Goal: Find specific page/section: Find specific page/section

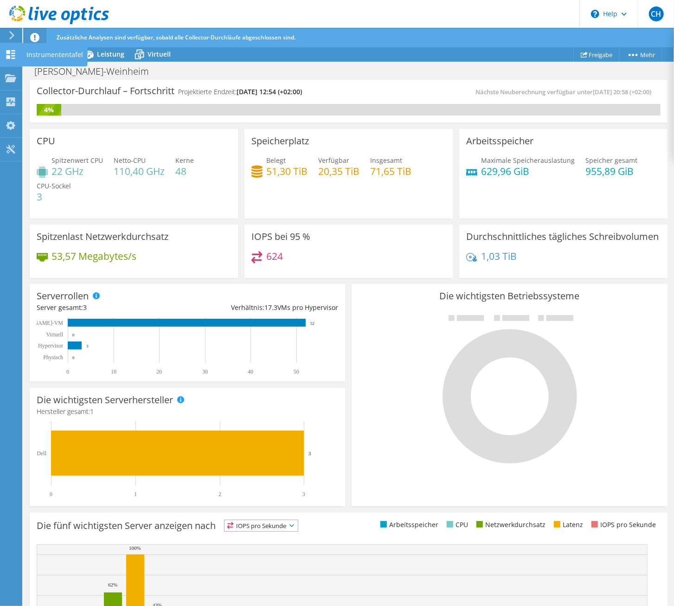
click at [10, 56] on use at bounding box center [10, 54] width 9 height 9
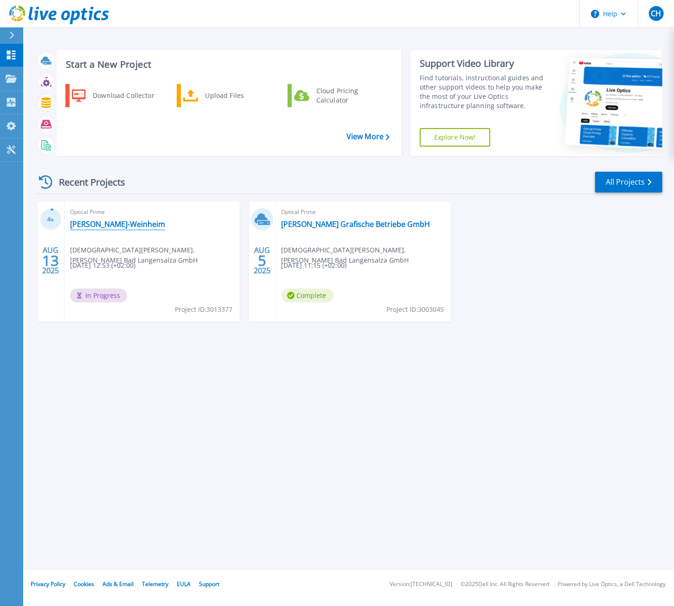
click at [102, 224] on link "[PERSON_NAME]-Weinheim" at bounding box center [117, 223] width 95 height 9
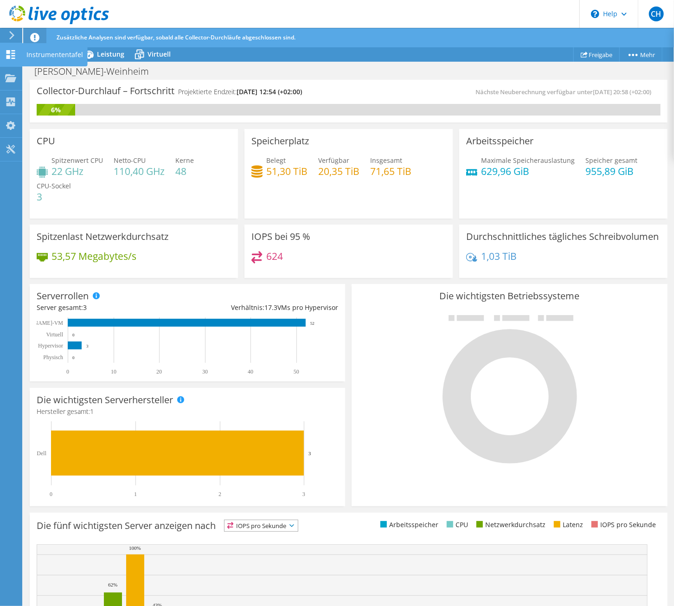
click at [11, 56] on icon at bounding box center [10, 54] width 11 height 9
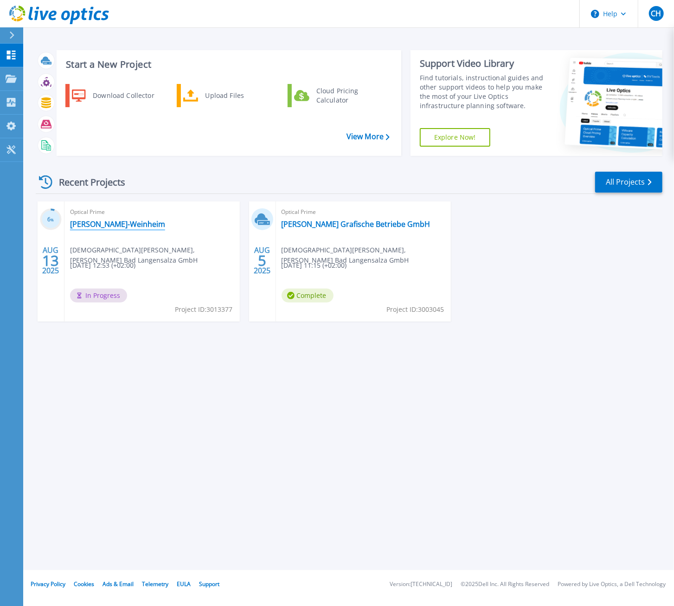
click at [103, 223] on link "[PERSON_NAME]-Weinheim" at bounding box center [117, 223] width 95 height 9
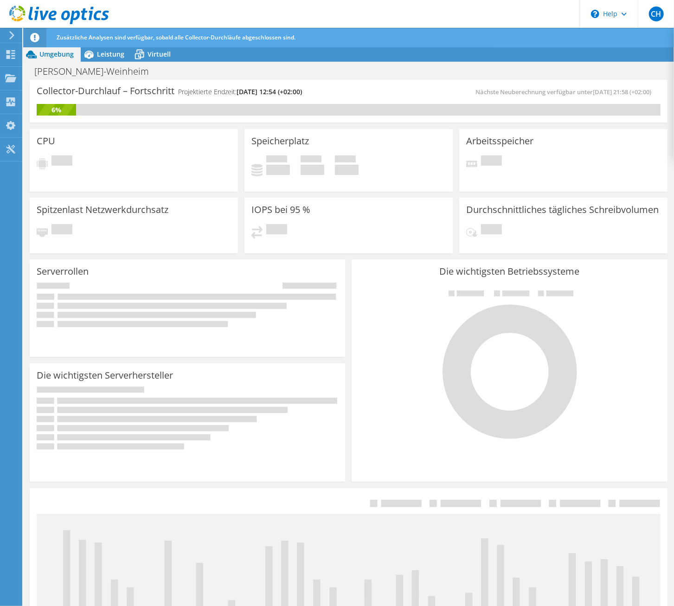
click at [320, 16] on header "CH Endbenutzer Christian Hunstock c.hunstock@beltz.de Beltz Bad Langensalza Gmb…" at bounding box center [337, 14] width 674 height 28
click at [89, 52] on icon at bounding box center [89, 54] width 16 height 16
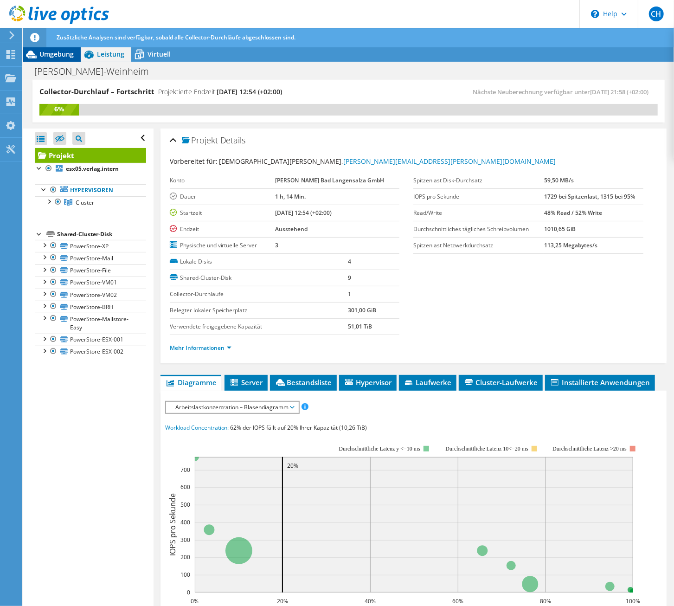
click at [50, 51] on span "Umgebung" at bounding box center [56, 54] width 34 height 9
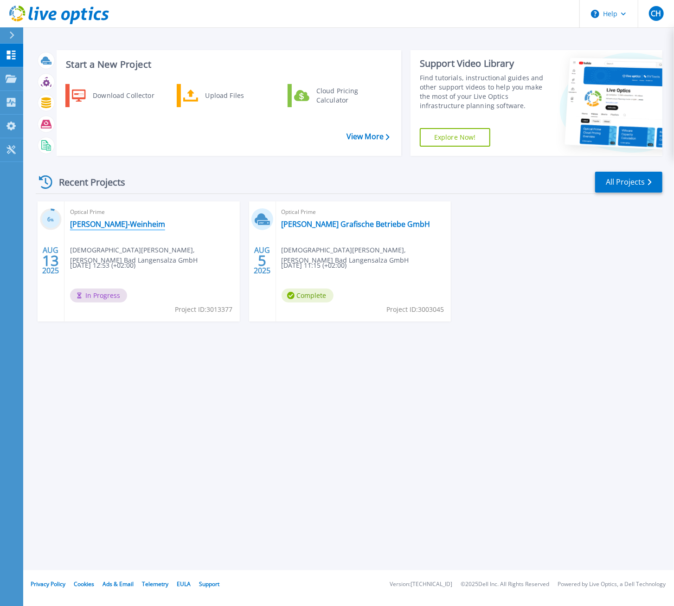
click at [118, 227] on link "[PERSON_NAME]-Weinheim" at bounding box center [117, 223] width 95 height 9
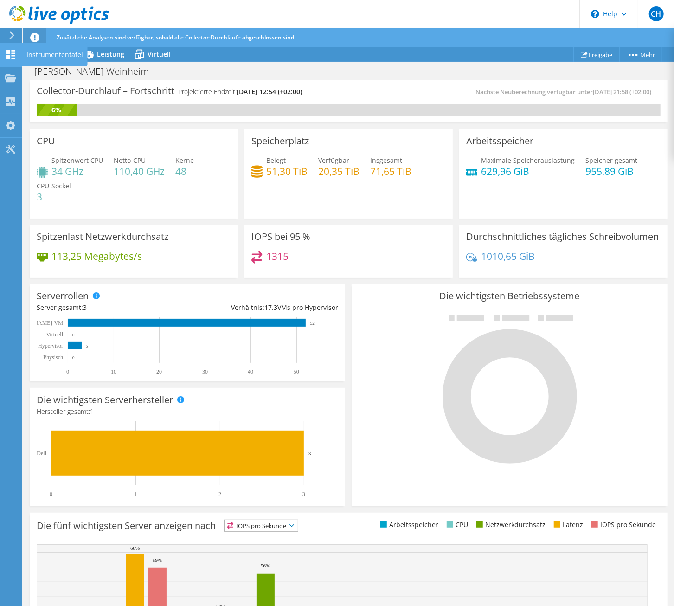
click at [14, 55] on icon at bounding box center [10, 54] width 11 height 9
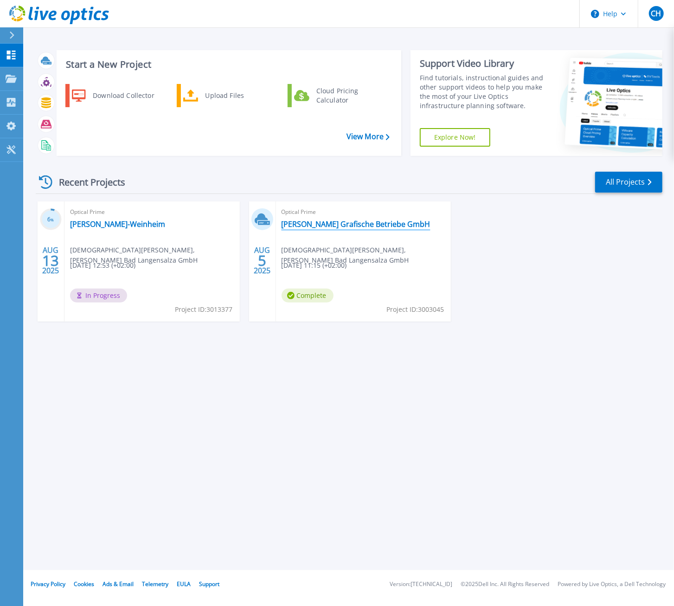
click at [361, 226] on link "[PERSON_NAME] Grafische Betriebe GmbH" at bounding box center [355, 223] width 149 height 9
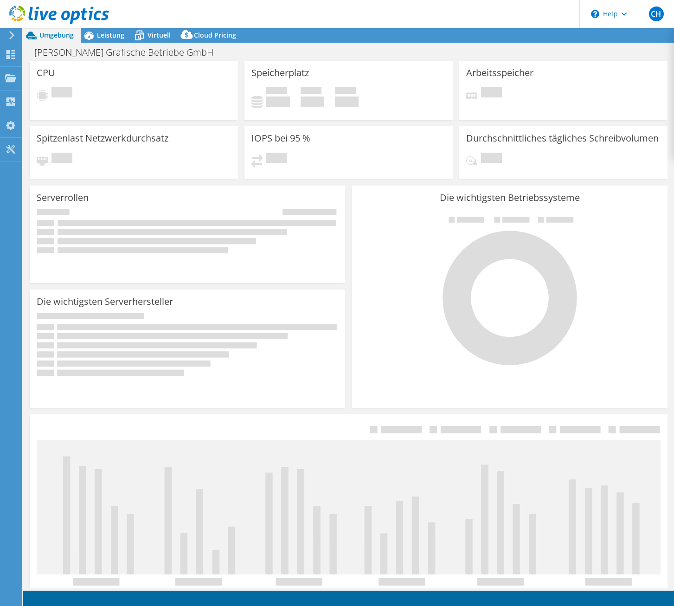
select select "EUFrankfurt"
select select "EUR"
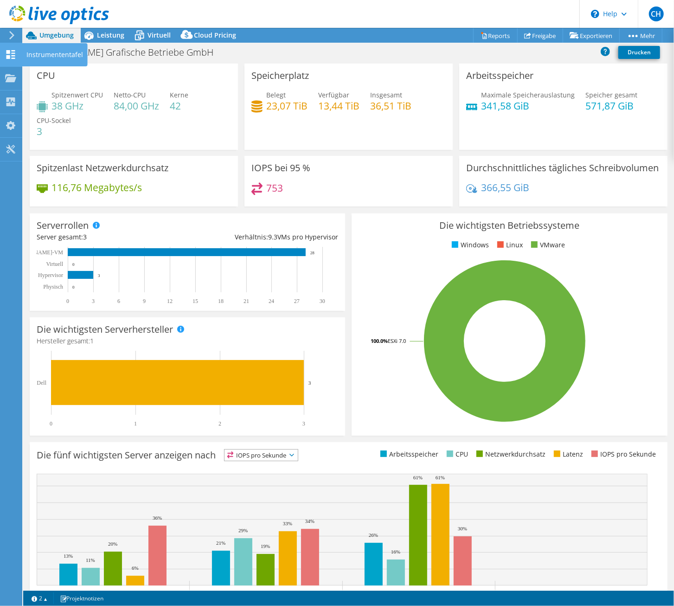
click at [14, 57] on icon at bounding box center [10, 54] width 11 height 9
